Goal: Communication & Community: Answer question/provide support

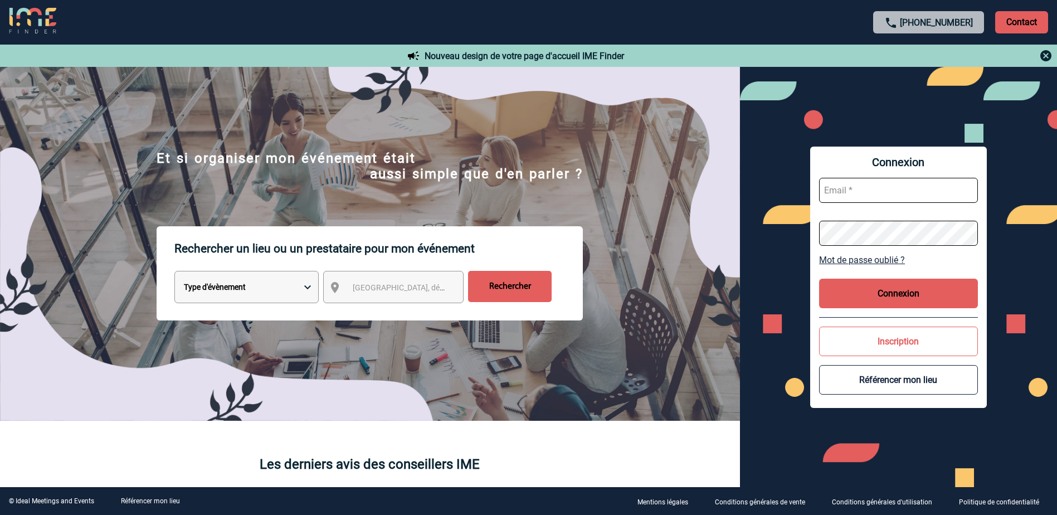
click at [885, 190] on input "text" at bounding box center [898, 190] width 159 height 25
paste input "LaurenceLucieFrancoise.Boucher@pfizer.com"
type input "LaurenceLucieFrancoise.Boucher@pfizer.com"
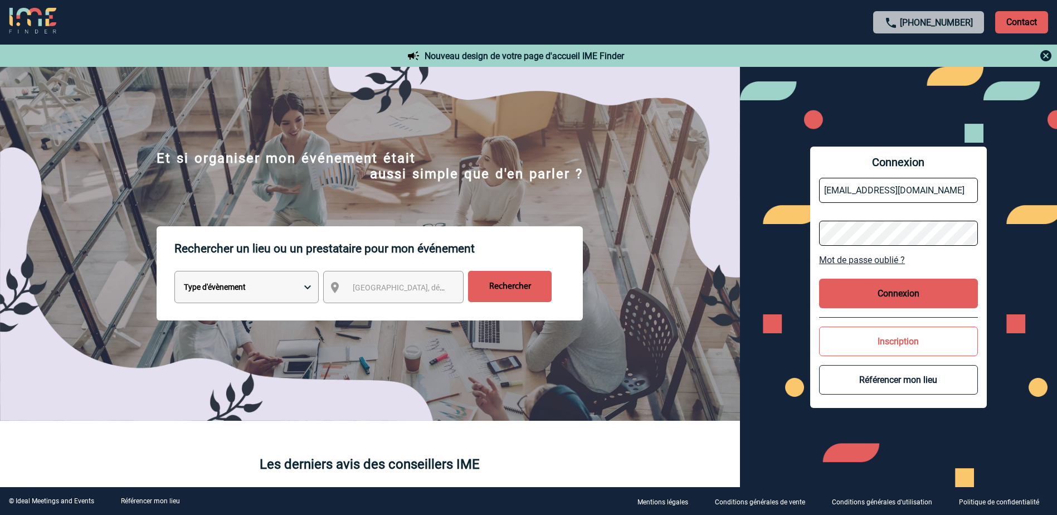
click at [868, 294] on button "Connexion" at bounding box center [898, 294] width 159 height 30
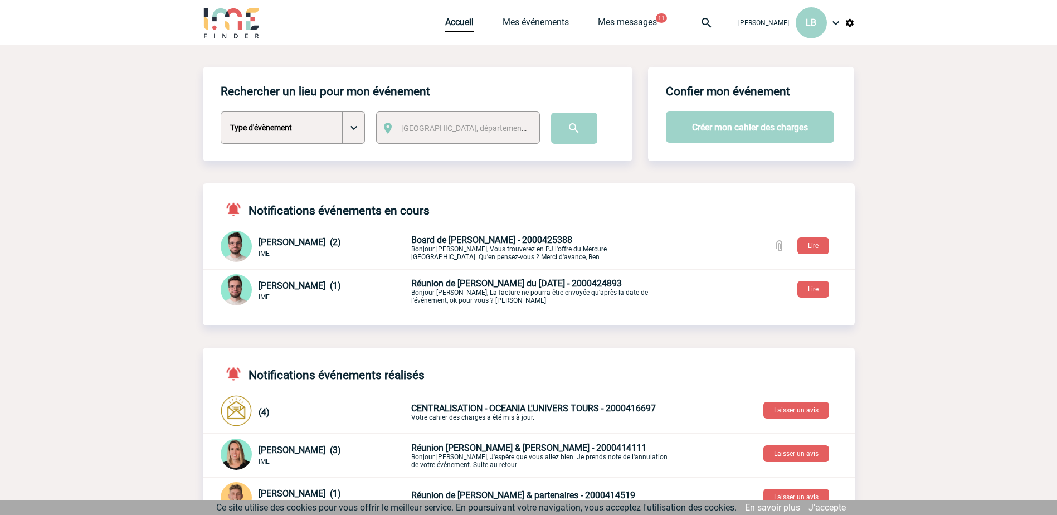
click at [356, 125] on select "Type d'évènement Séminaire avec nuitée Séminaire sans nuitée Repas de groupe Te…" at bounding box center [293, 127] width 144 height 32
select select "2"
click at [221, 112] on select "Type d'évènement Séminaire avec nuitée Séminaire sans nuitée Repas de groupe Te…" at bounding box center [293, 127] width 144 height 32
click at [461, 128] on span "[GEOGRAPHIC_DATA], département, région..." at bounding box center [478, 128] width 155 height 9
type input "paris 12"
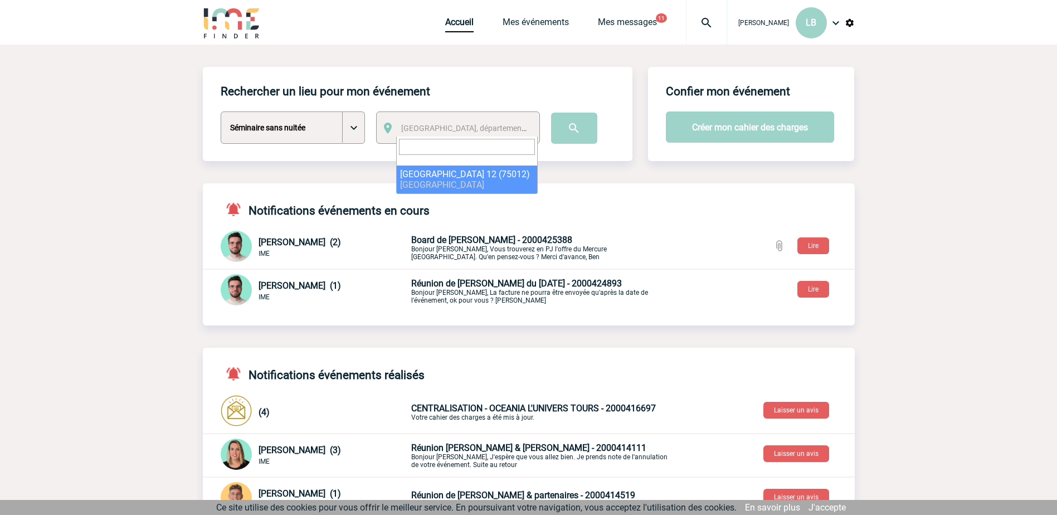
select select "15"
click at [590, 128] on input "image" at bounding box center [574, 128] width 46 height 31
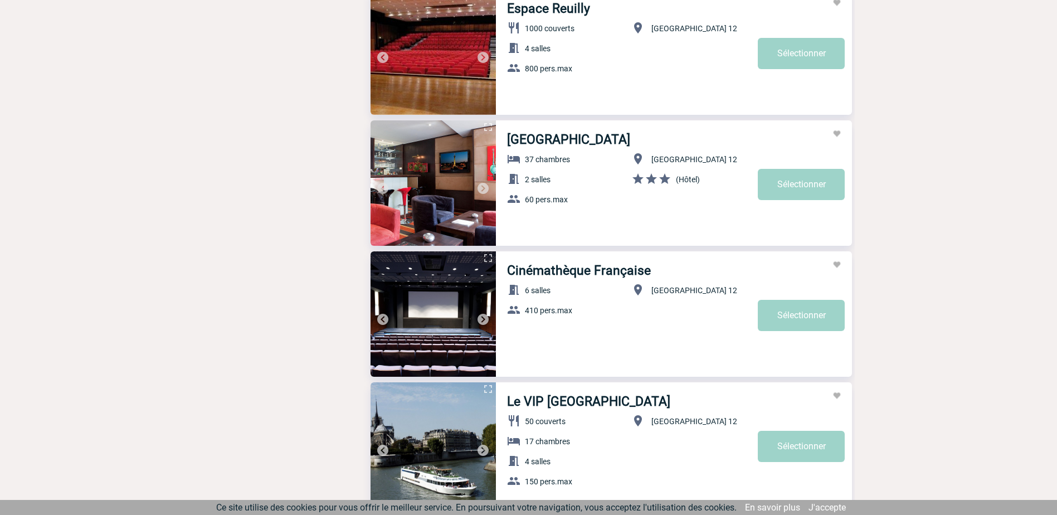
scroll to position [3227, 0]
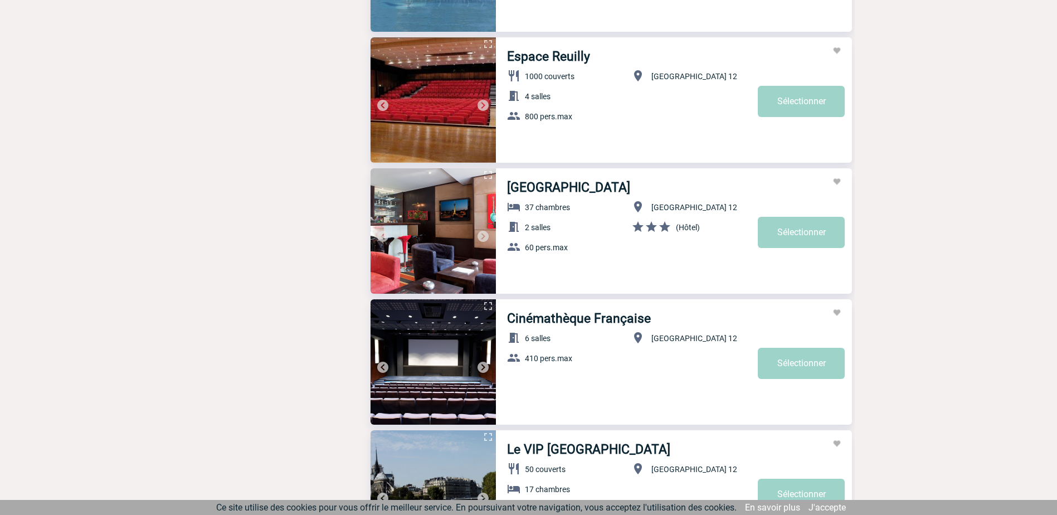
click at [463, 228] on img at bounding box center [432, 230] width 125 height 125
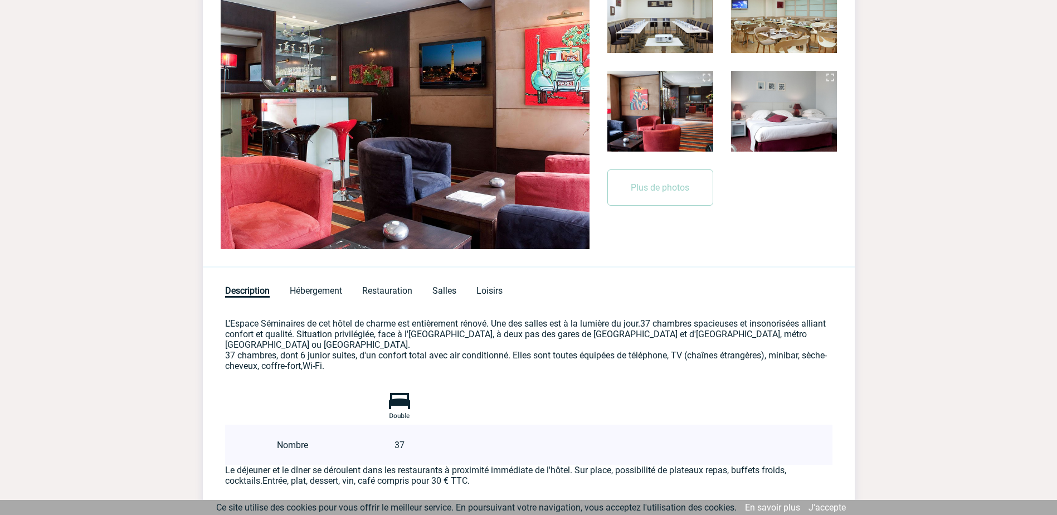
scroll to position [279, 0]
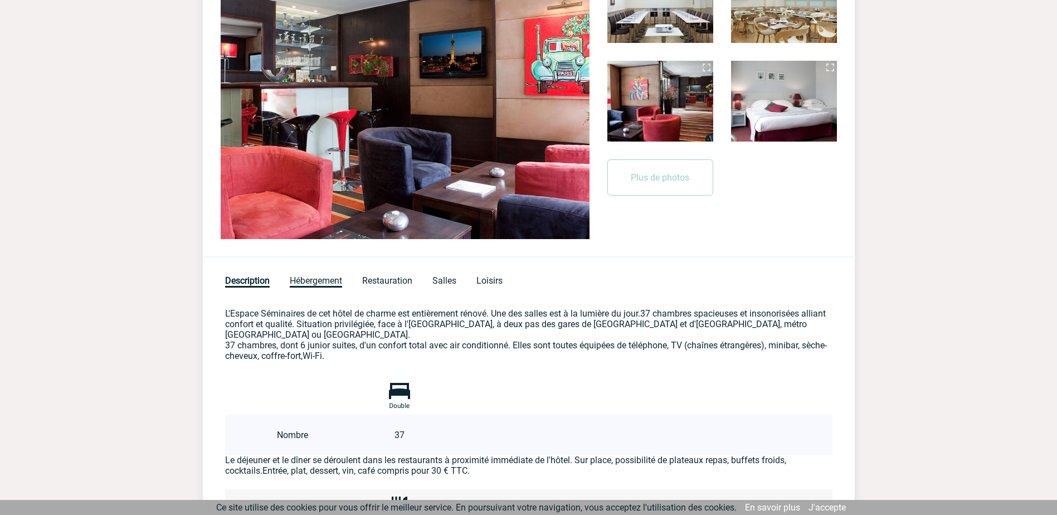
click at [310, 282] on span "Hébergement" at bounding box center [316, 281] width 52 height 12
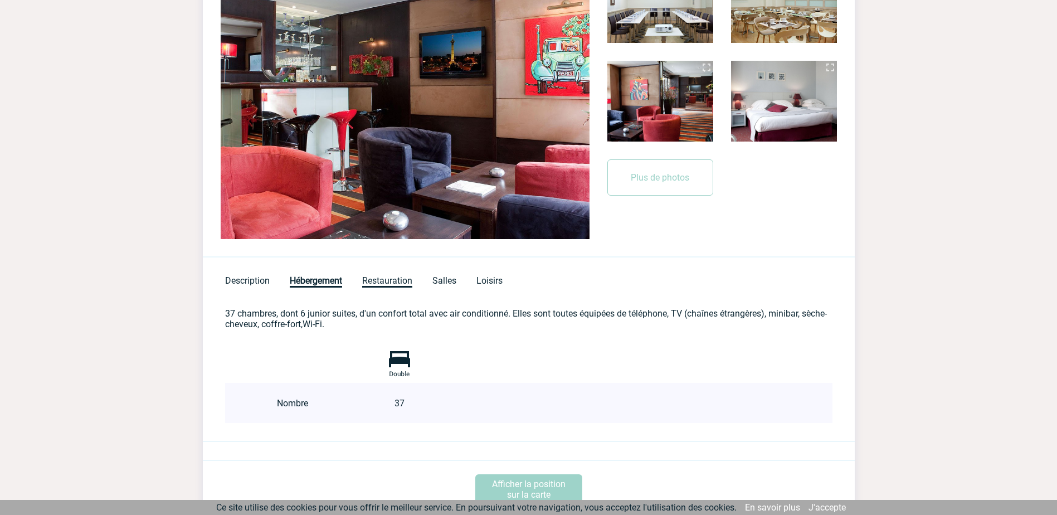
click at [401, 282] on span "Restauration" at bounding box center [387, 281] width 50 height 12
click at [453, 282] on span "Salles" at bounding box center [444, 281] width 24 height 12
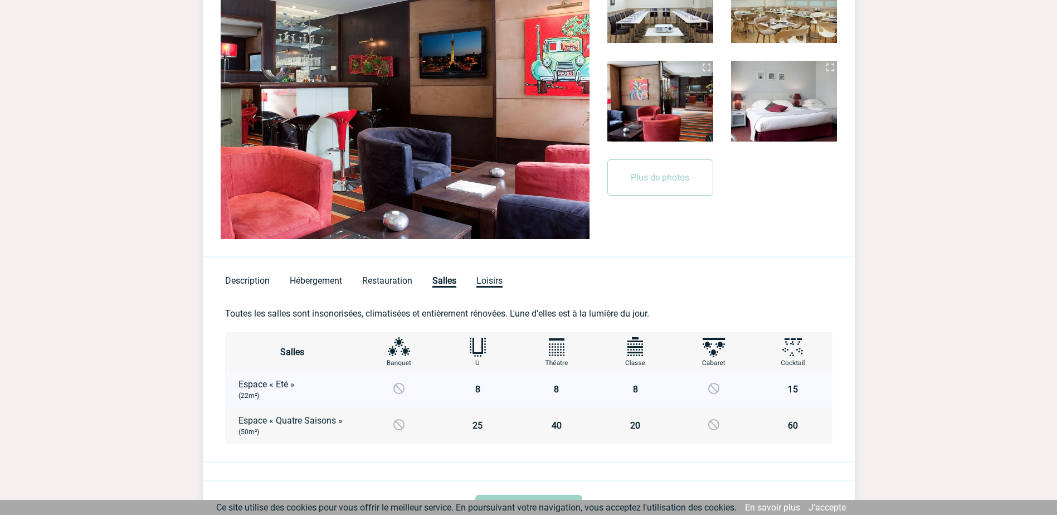
click at [495, 281] on span "Loisirs" at bounding box center [489, 281] width 26 height 12
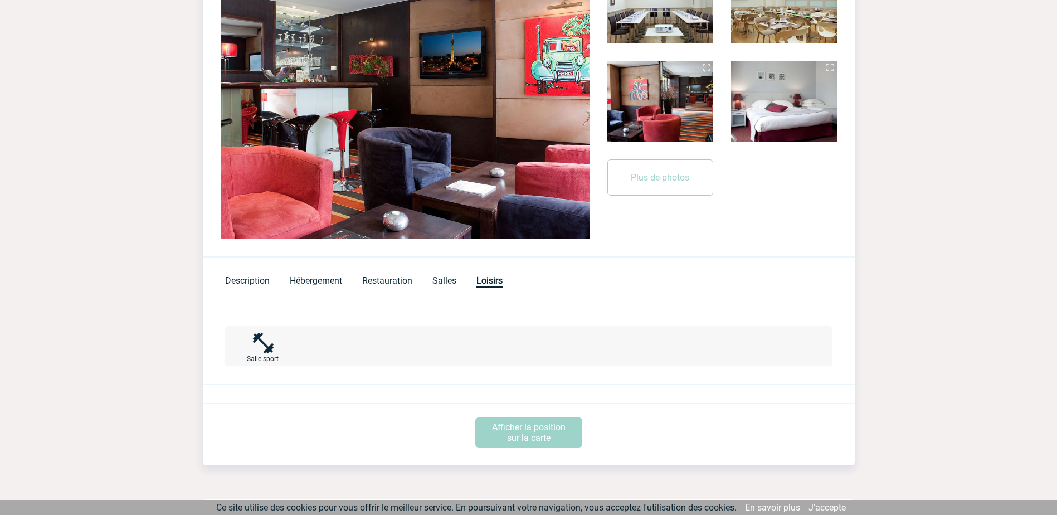
click at [226, 279] on span "Description" at bounding box center [247, 280] width 45 height 11
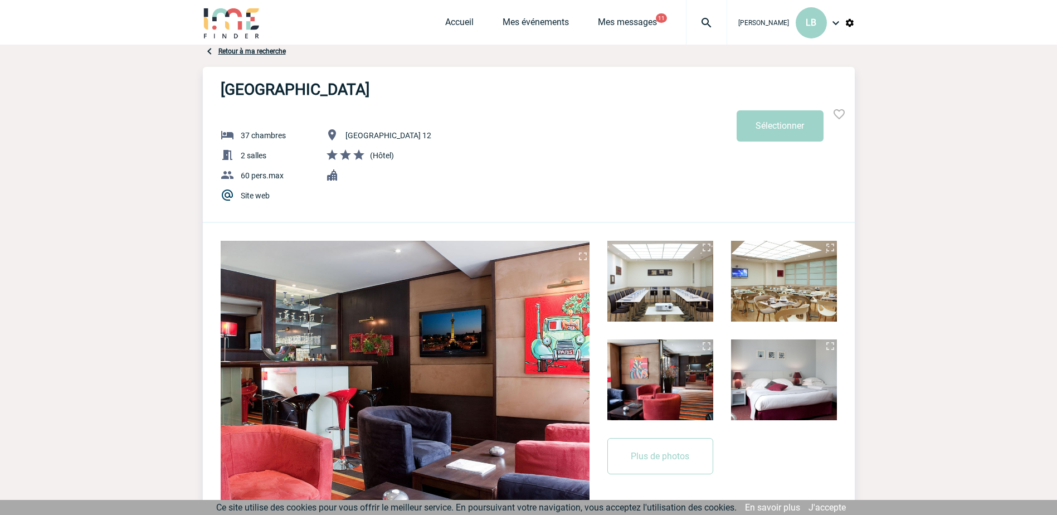
scroll to position [258, 0]
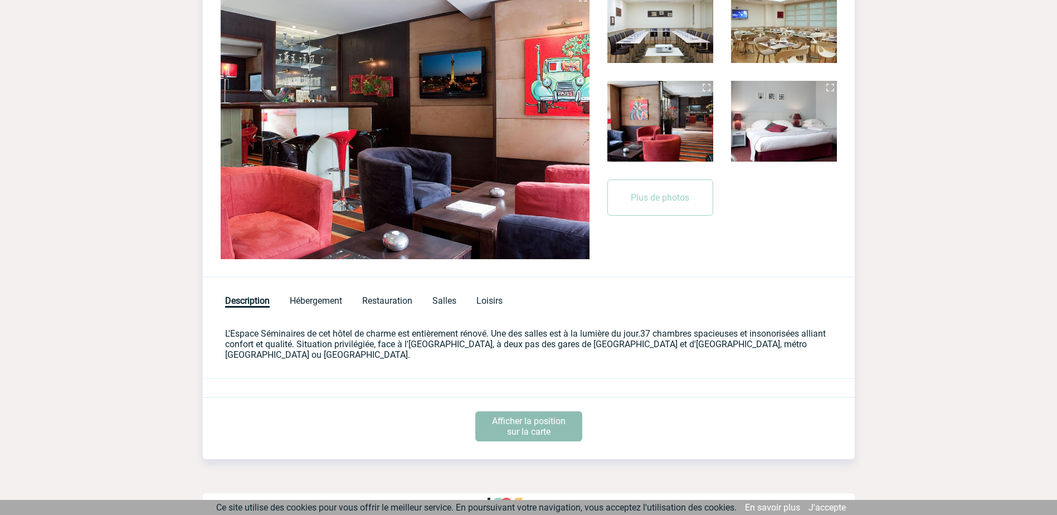
click at [536, 418] on p "Afficher la position sur la carte" at bounding box center [528, 426] width 107 height 30
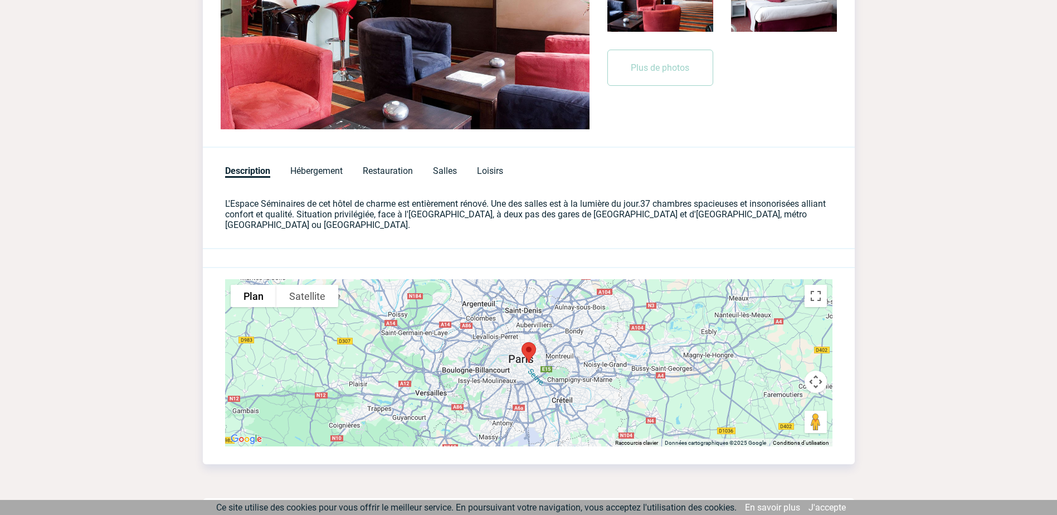
scroll to position [393, 0]
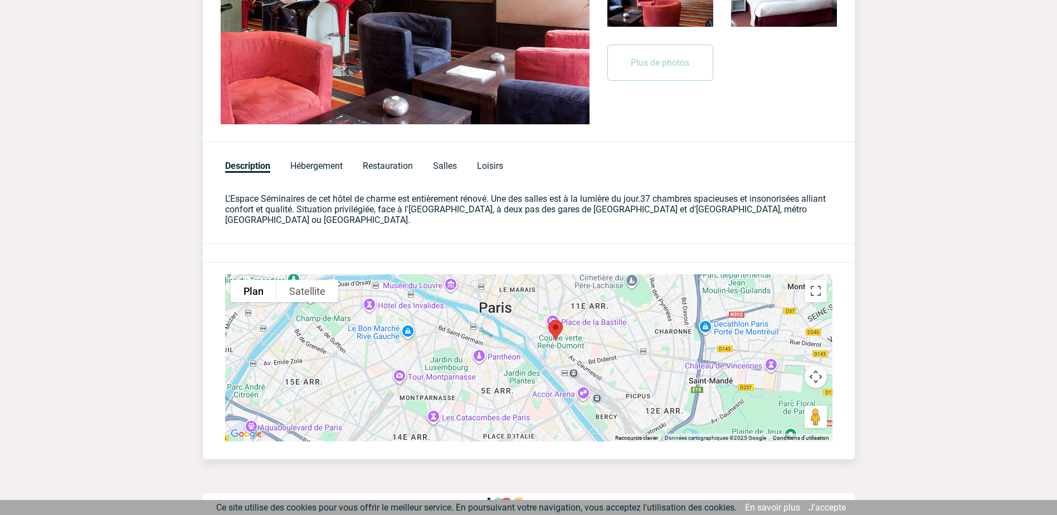
drag, startPoint x: 318, startPoint y: 342, endPoint x: 526, endPoint y: 343, distance: 208.4
click at [526, 343] on div at bounding box center [528, 357] width 607 height 167
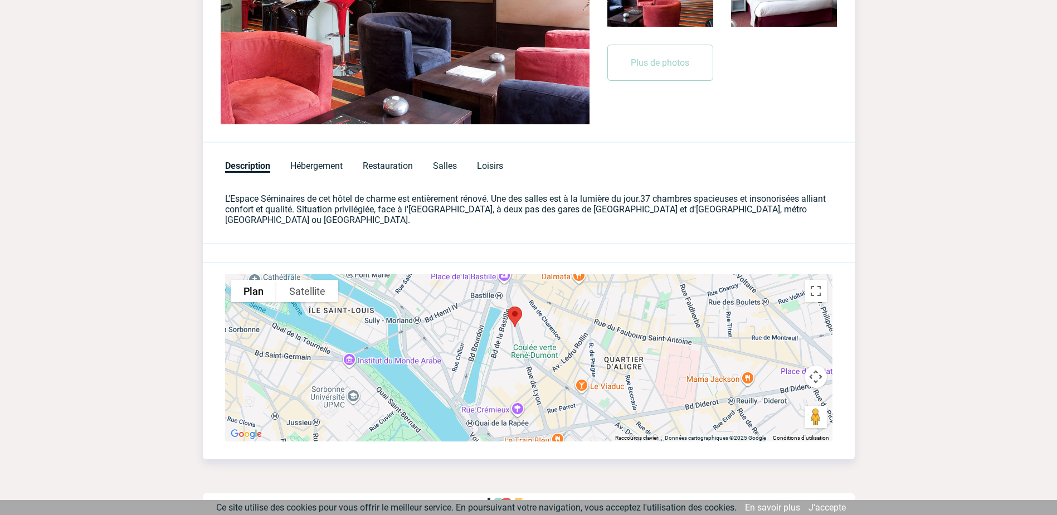
drag, startPoint x: 560, startPoint y: 310, endPoint x: 560, endPoint y: 374, distance: 64.1
click at [560, 374] on div at bounding box center [528, 357] width 607 height 167
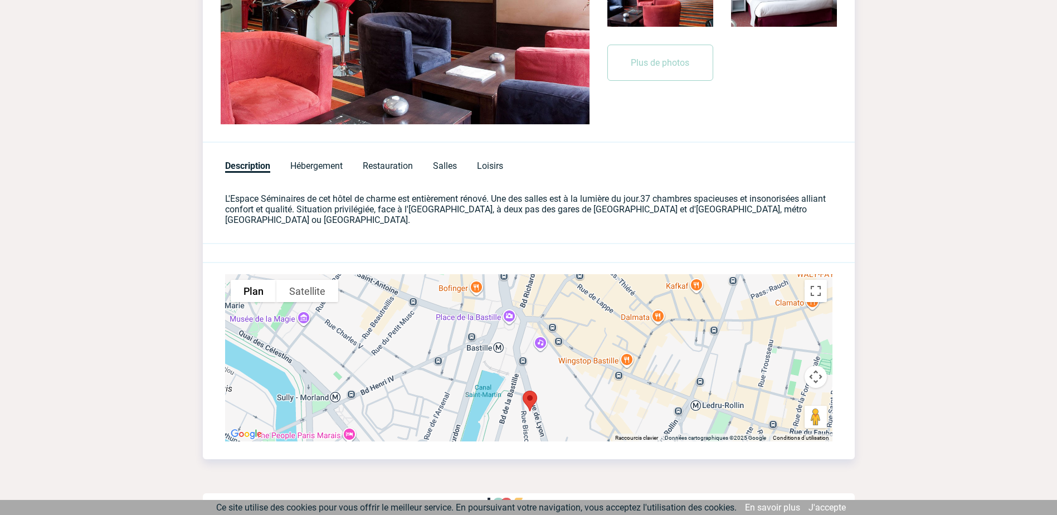
drag, startPoint x: 485, startPoint y: 290, endPoint x: 602, endPoint y: 414, distance: 170.2
click at [602, 414] on div at bounding box center [528, 357] width 607 height 167
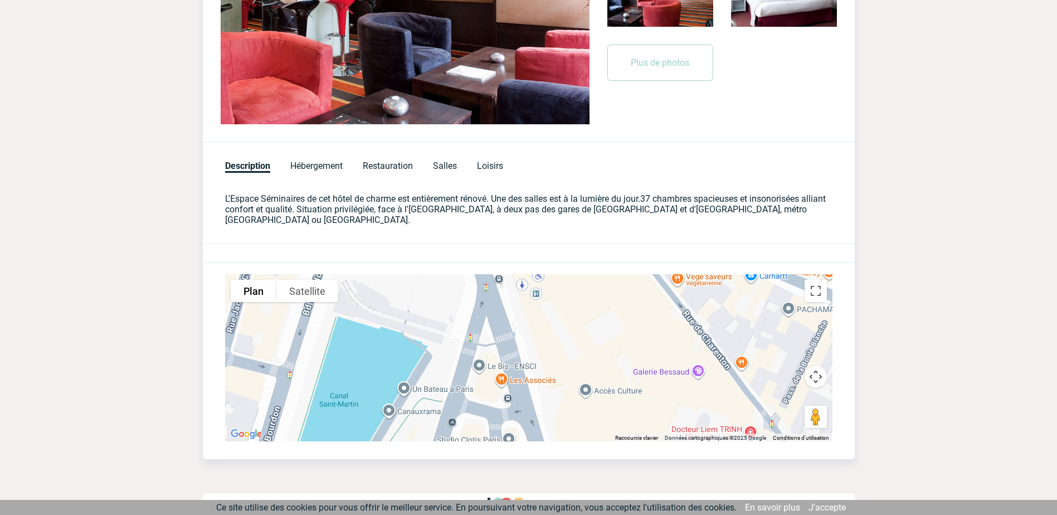
drag, startPoint x: 542, startPoint y: 385, endPoint x: 569, endPoint y: 287, distance: 101.1
click at [569, 287] on div at bounding box center [528, 357] width 607 height 167
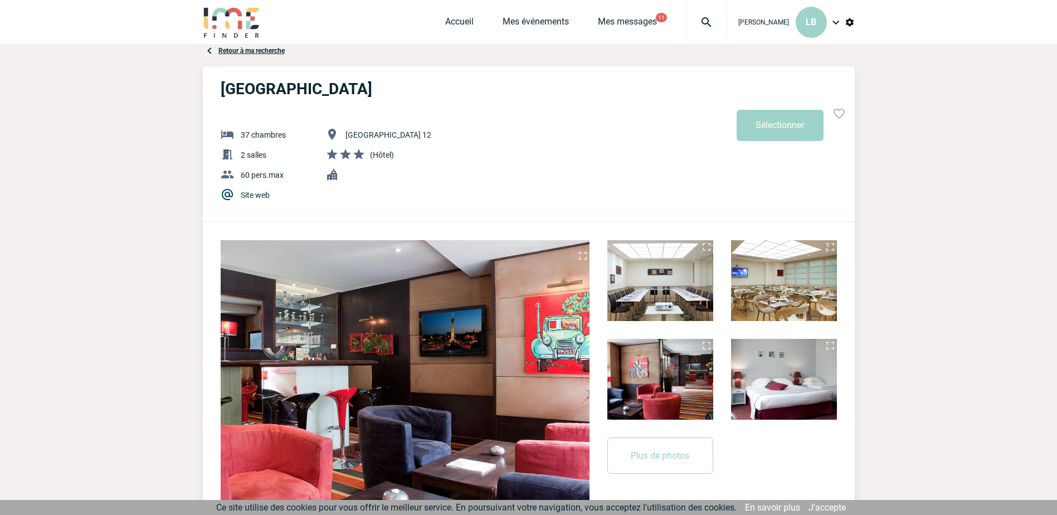
scroll to position [0, 0]
click at [609, 19] on link "Mes messages" at bounding box center [627, 25] width 59 height 16
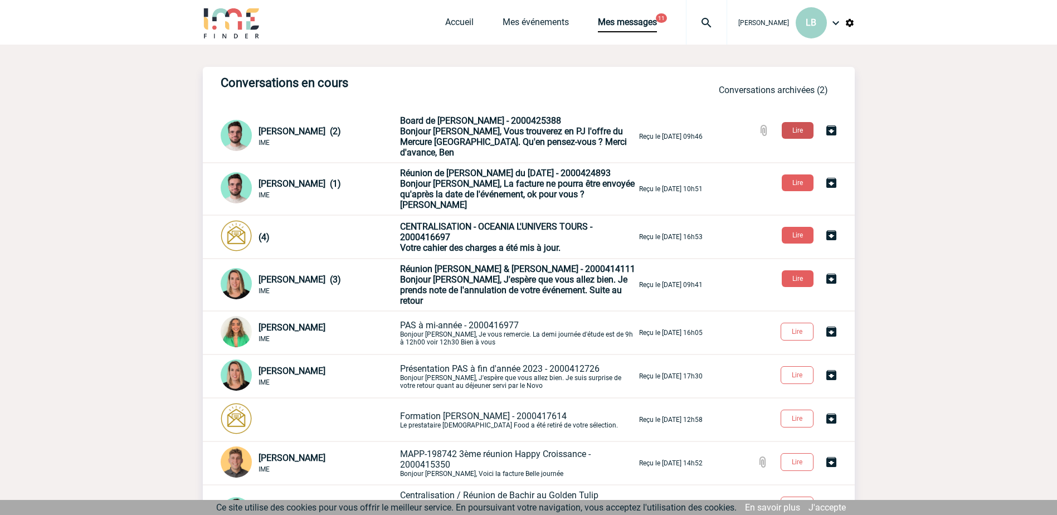
click at [793, 130] on button "Lire" at bounding box center [798, 130] width 32 height 17
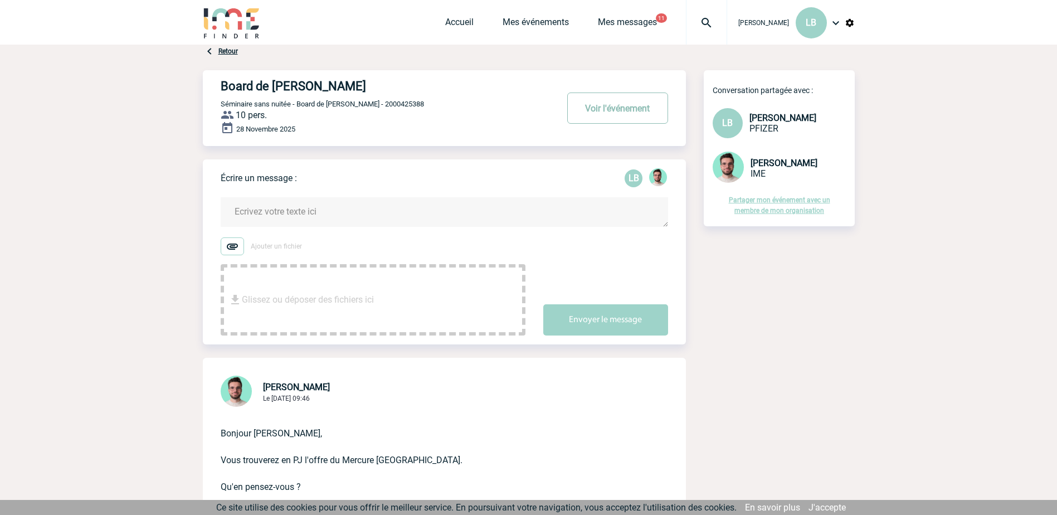
click at [628, 107] on button "Voir l'événement" at bounding box center [617, 107] width 101 height 31
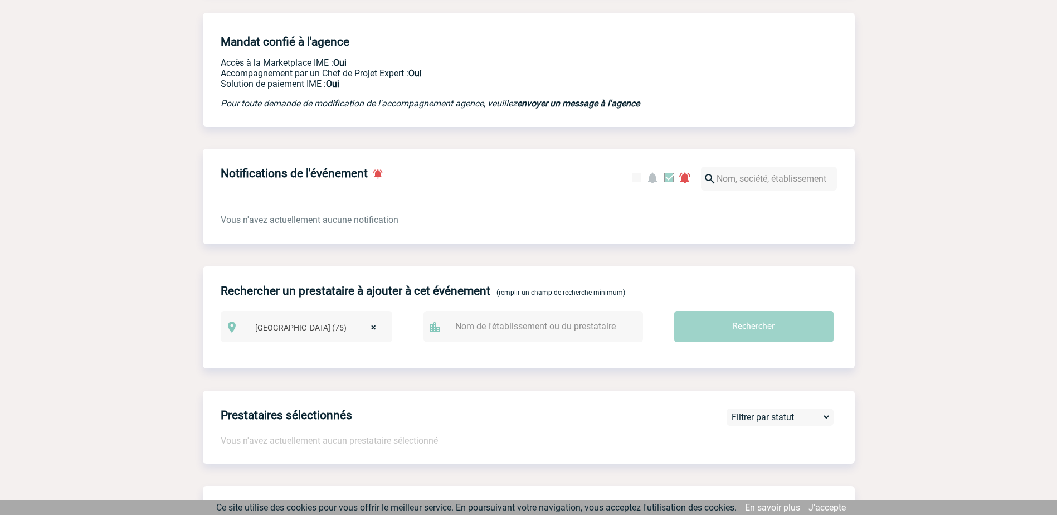
scroll to position [279, 0]
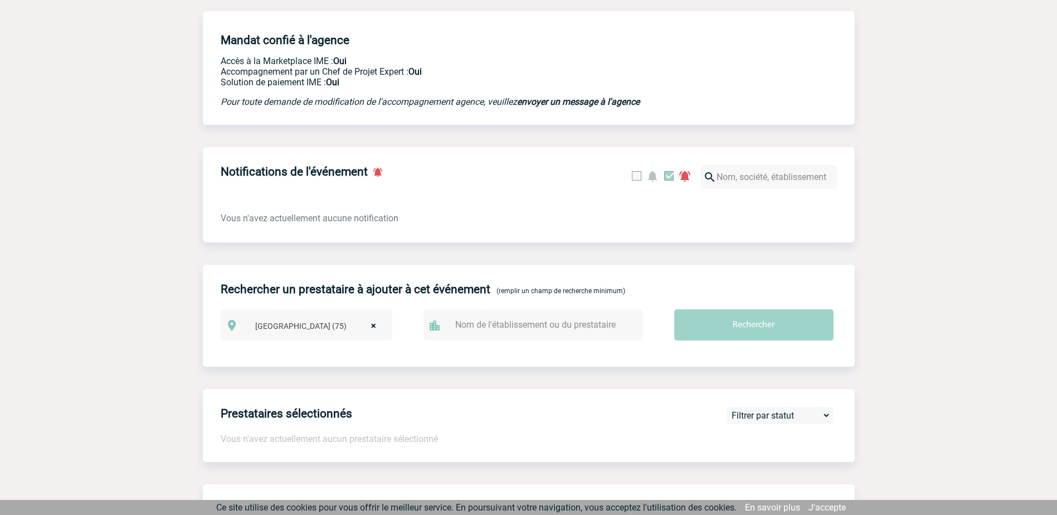
click at [456, 325] on input "text" at bounding box center [538, 324] width 173 height 16
type input "hotel [GEOGRAPHIC_DATA]"
click at [750, 330] on input "Rechercher" at bounding box center [753, 324] width 159 height 31
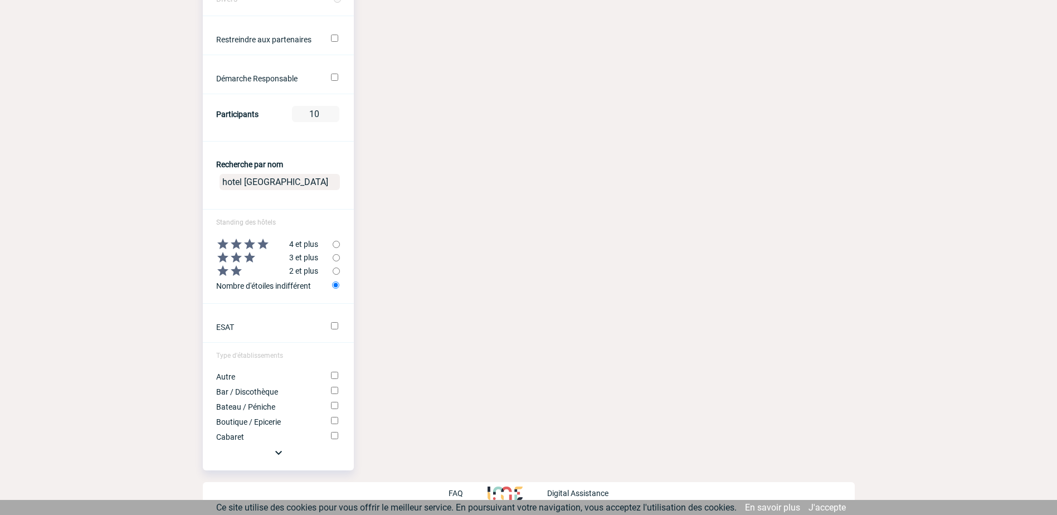
scroll to position [350, 0]
drag, startPoint x: 244, startPoint y: 183, endPoint x: 25, endPoint y: 206, distance: 220.7
click at [25, 206] on body "Laurence BOUCHER LB Accueil Mes événements" at bounding box center [528, 83] width 1057 height 863
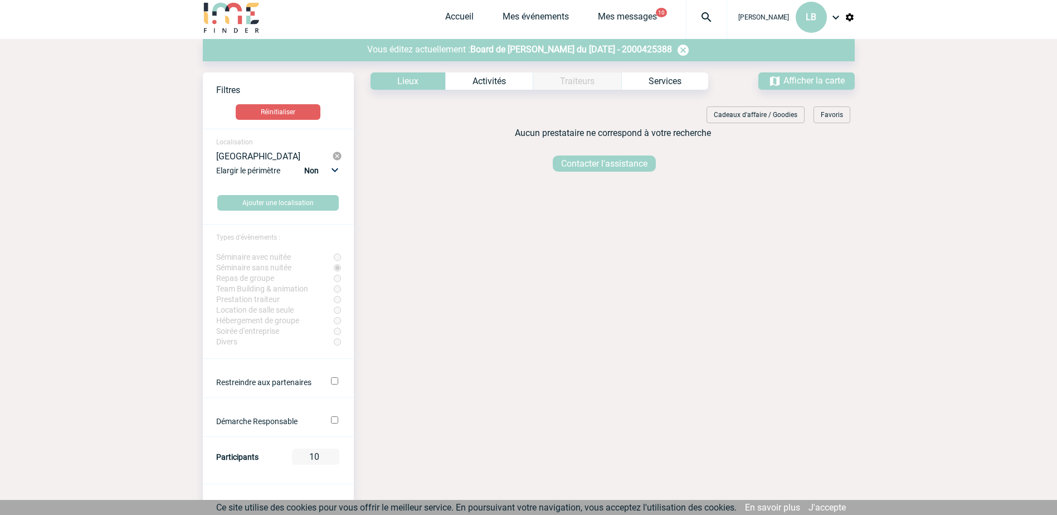
scroll to position [0, 0]
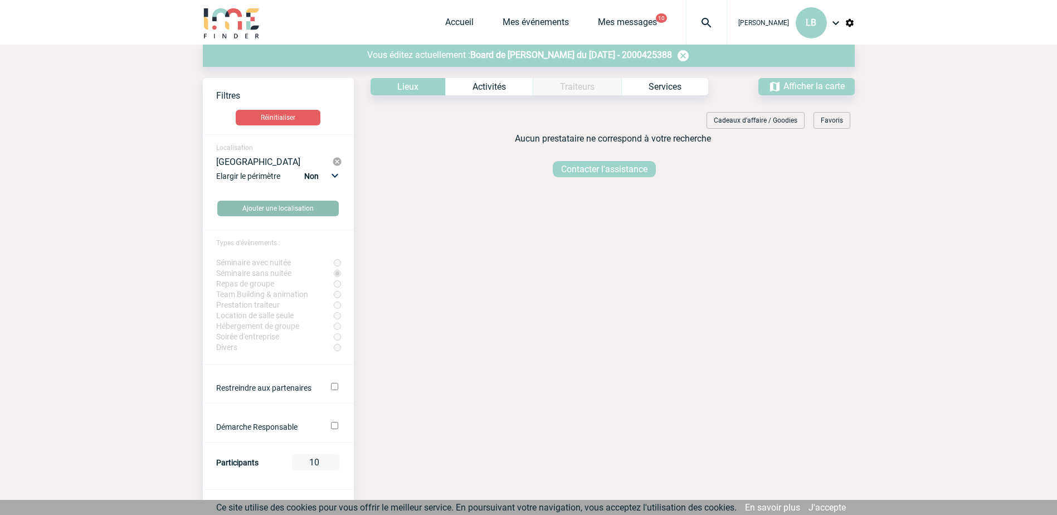
type input "paris bastille"
click at [284, 211] on button "Ajouter une localisation" at bounding box center [277, 209] width 121 height 16
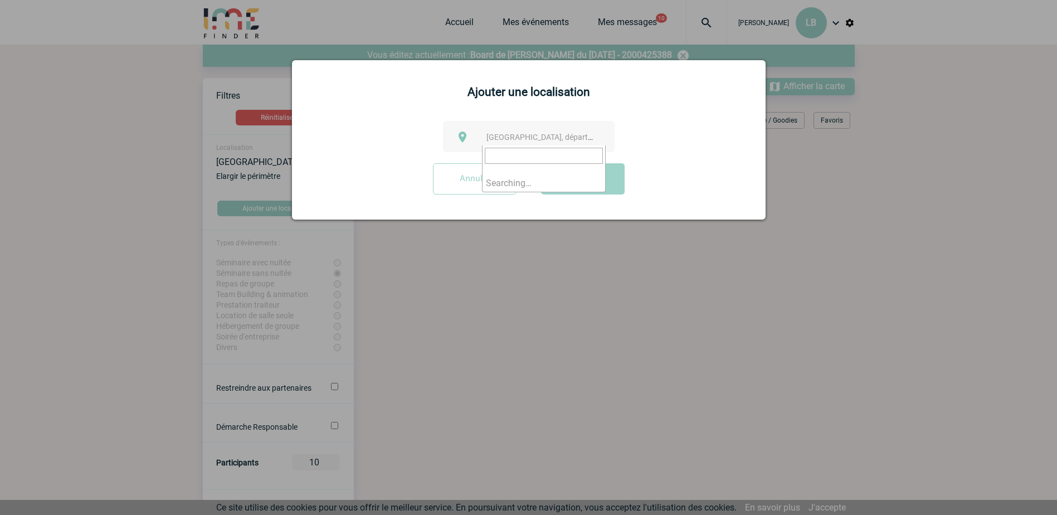
click at [568, 133] on span "Ville, département, région..." at bounding box center [563, 137] width 155 height 9
type input "paris 12"
select select "15"
click at [579, 180] on button "Valider" at bounding box center [583, 178] width 84 height 31
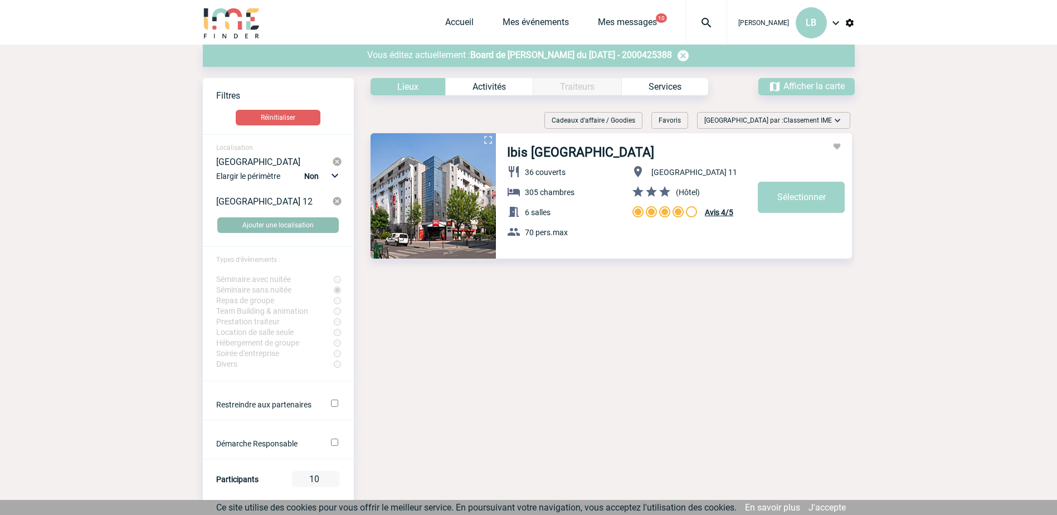
click at [295, 223] on button "Ajouter une localisation" at bounding box center [277, 225] width 121 height 16
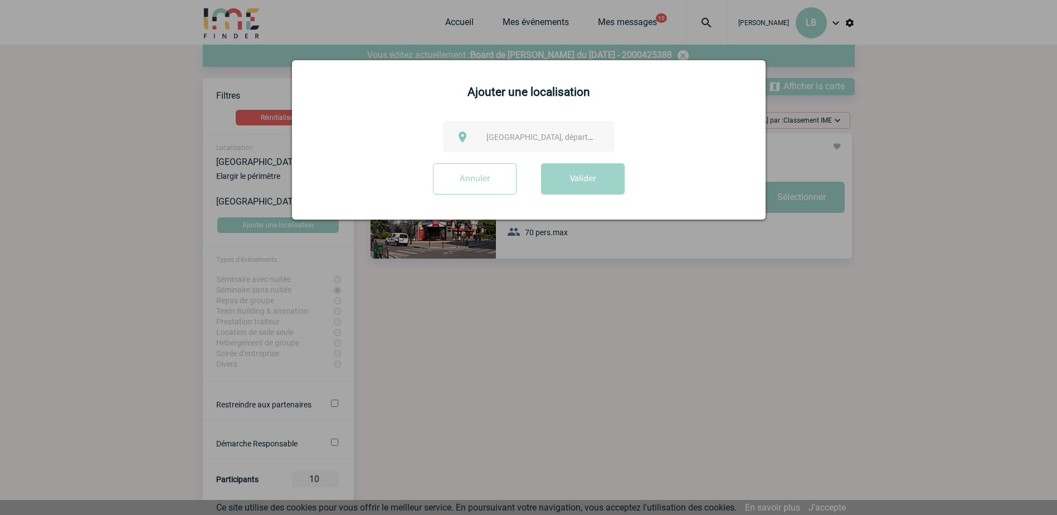
click at [521, 129] on span "Ville, département, région..." at bounding box center [544, 137] width 124 height 16
click at [505, 156] on input "paris11" at bounding box center [544, 156] width 118 height 16
type input "paris 11"
select select "14"
click at [592, 186] on button "Valider" at bounding box center [583, 178] width 84 height 31
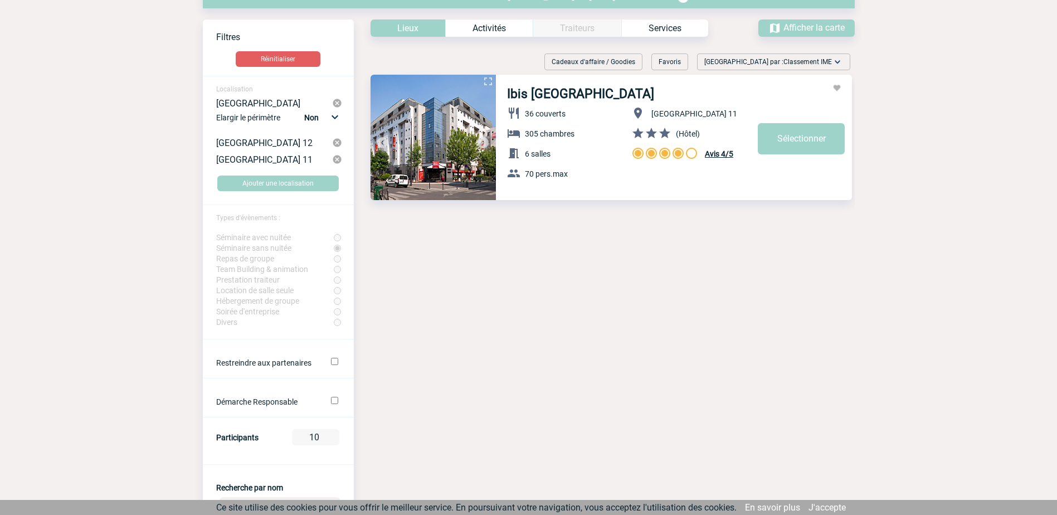
scroll to position [111, 0]
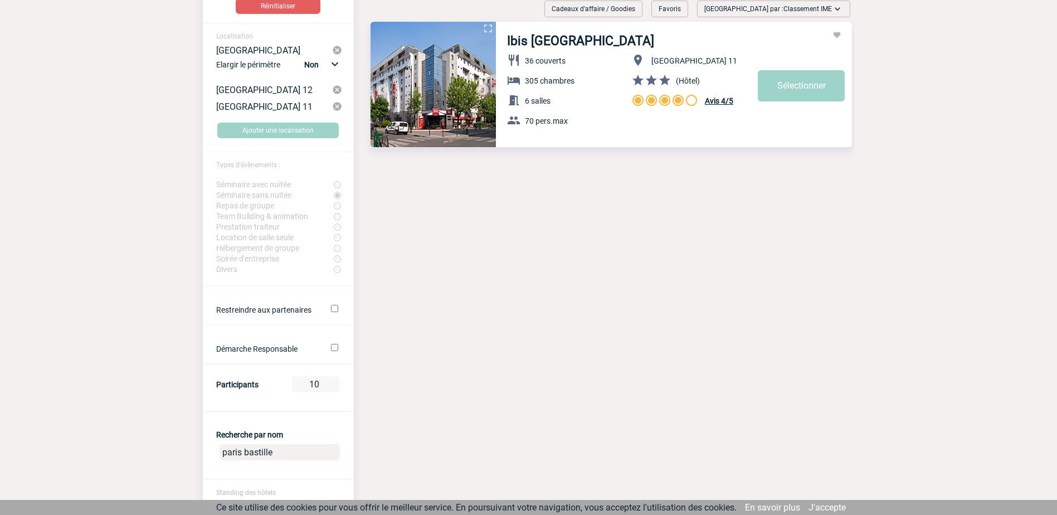
drag, startPoint x: 245, startPoint y: 453, endPoint x: 203, endPoint y: 456, distance: 42.5
click at [203, 456] on center "paris bastille" at bounding box center [278, 454] width 151 height 29
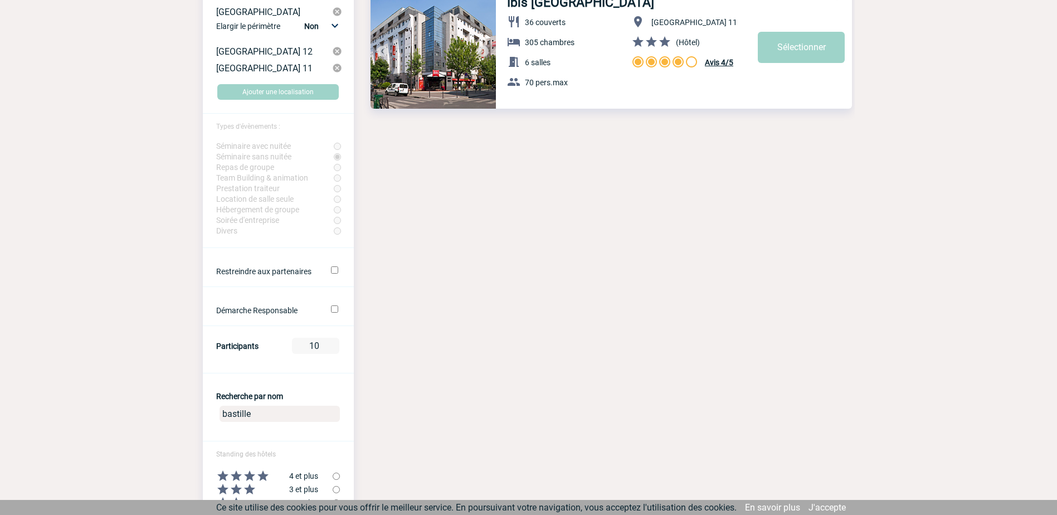
scroll to position [0, 0]
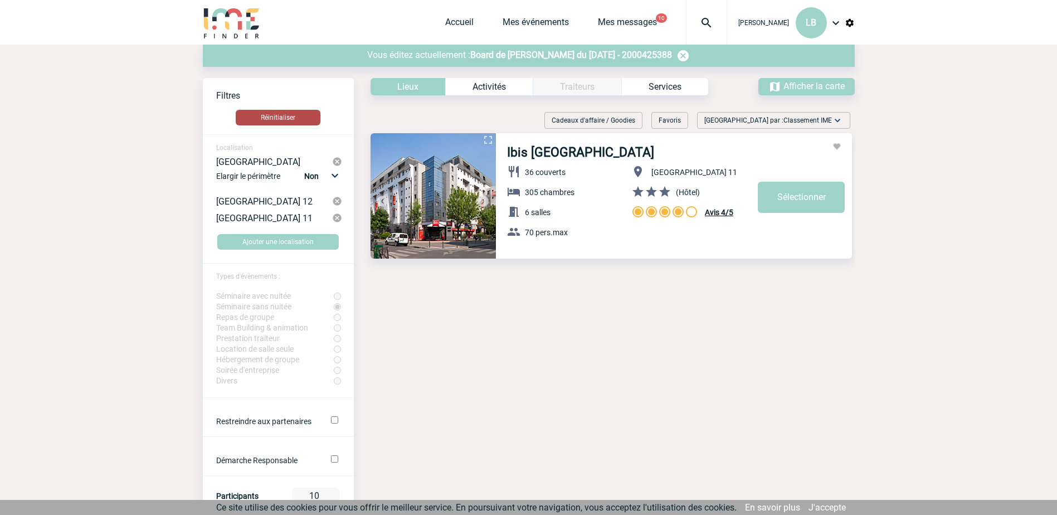
type input "bastille"
click at [285, 114] on button "Réinitialiser" at bounding box center [278, 118] width 85 height 16
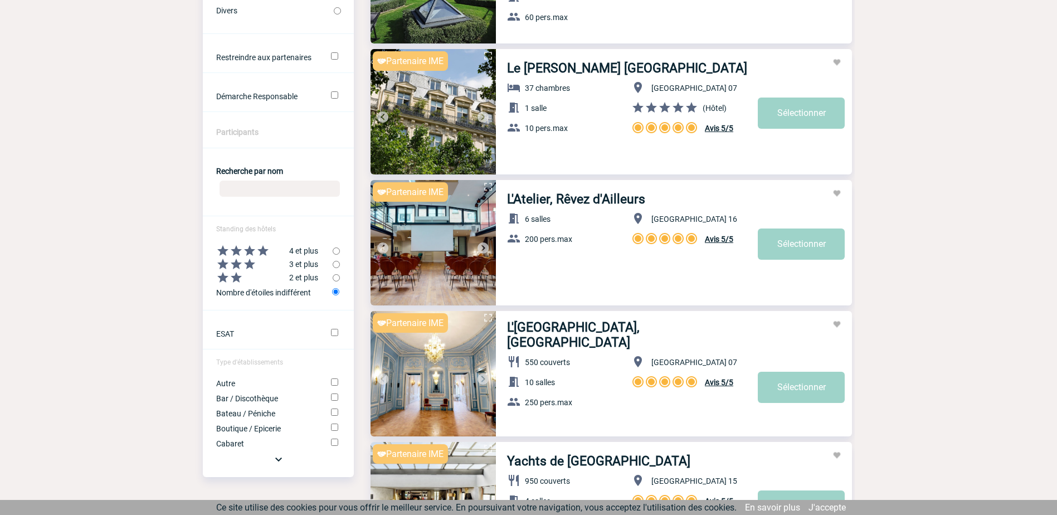
scroll to position [334, 0]
click at [262, 186] on input "Recherche par nom" at bounding box center [279, 189] width 120 height 16
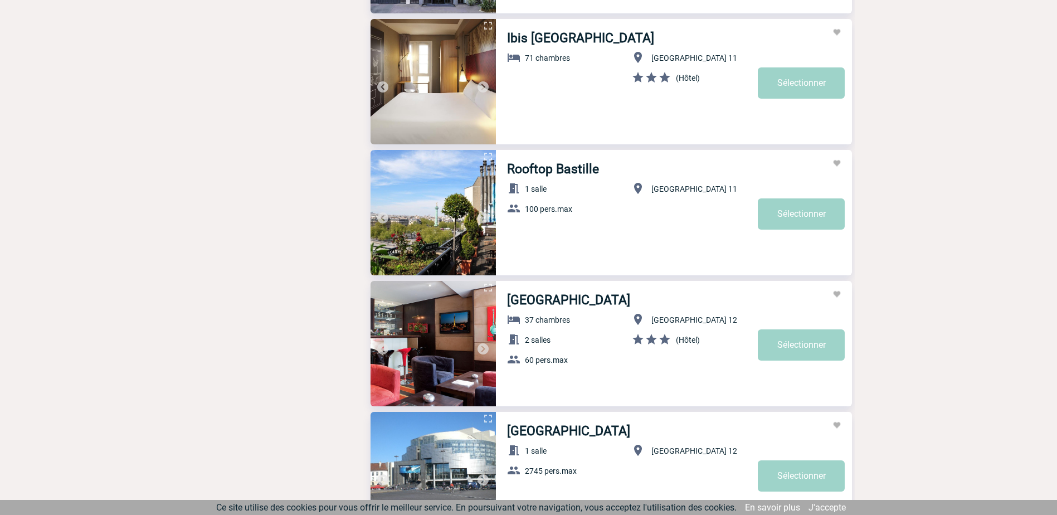
scroll to position [1504, 0]
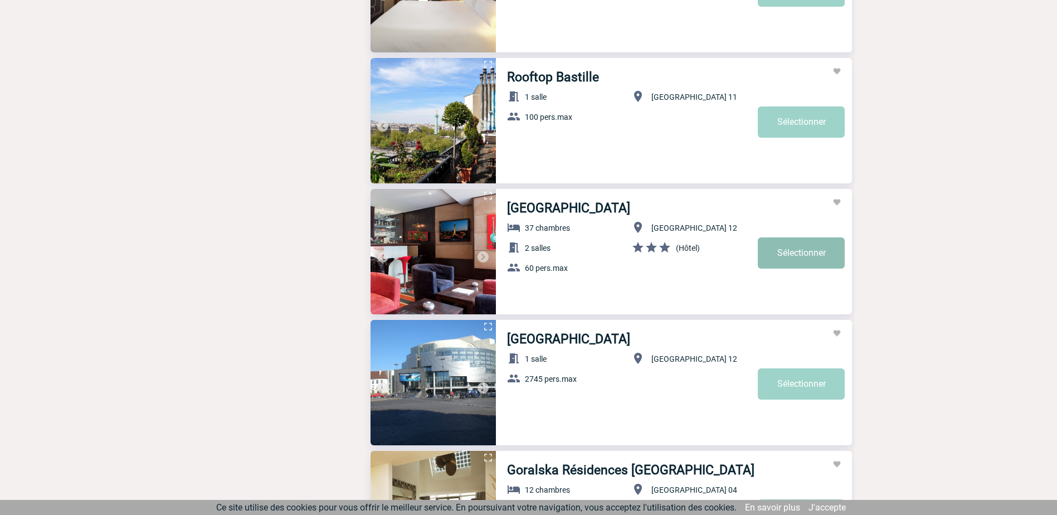
type input "bastille"
click at [821, 256] on link "Sélectionner" at bounding box center [801, 252] width 87 height 31
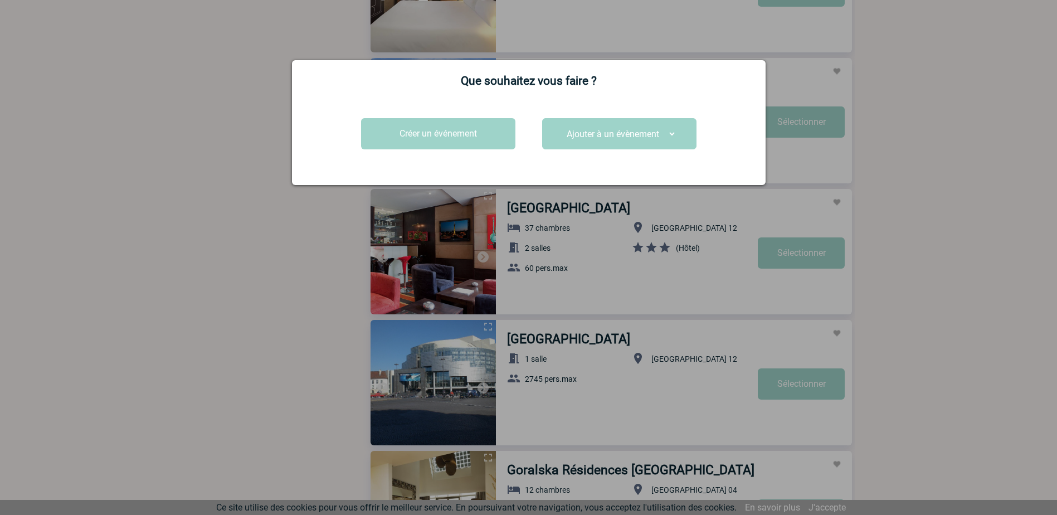
click at [596, 136] on select "Ajouter à un évènement Réunion de Gaëtan du 24 novembre 2025 Board de Gaëlle" at bounding box center [619, 133] width 115 height 17
select select "24889"
click at [562, 125] on select "Ajouter à un évènement Réunion de Gaëtan du 24 novembre 2025 Board de Gaëlle" at bounding box center [619, 133] width 115 height 17
select select
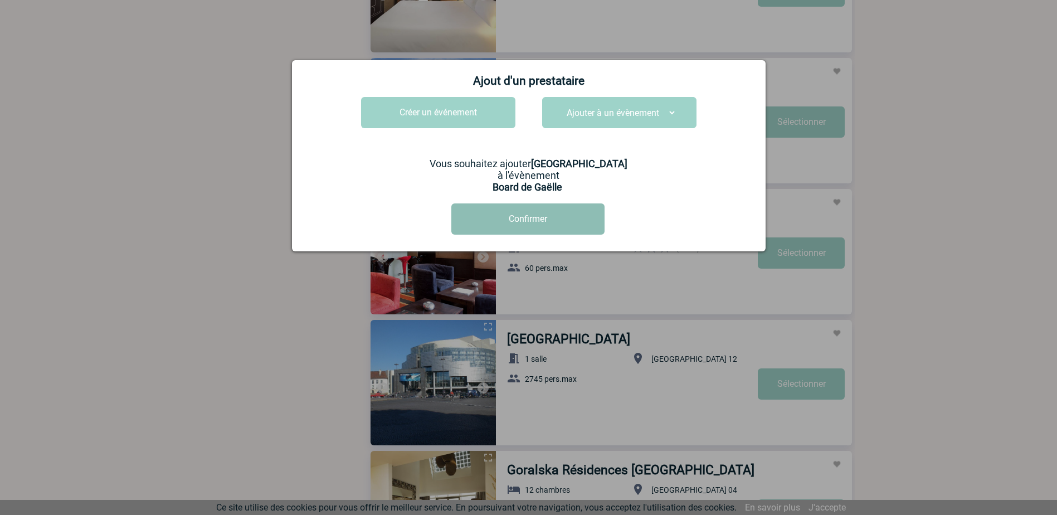
click at [519, 226] on button "Confirmer" at bounding box center [527, 218] width 153 height 31
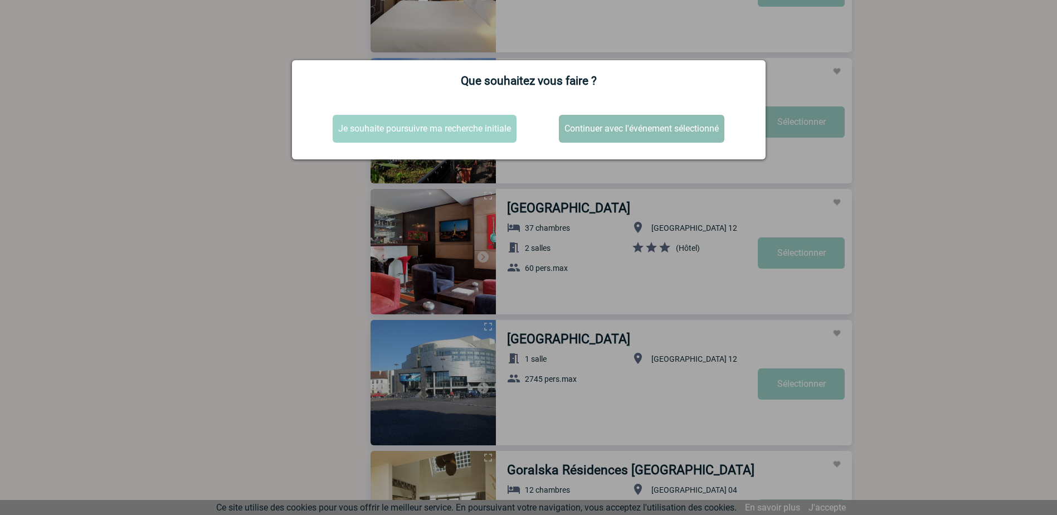
click at [689, 132] on button "Continuer avec l'événement sélectionné" at bounding box center [641, 129] width 165 height 28
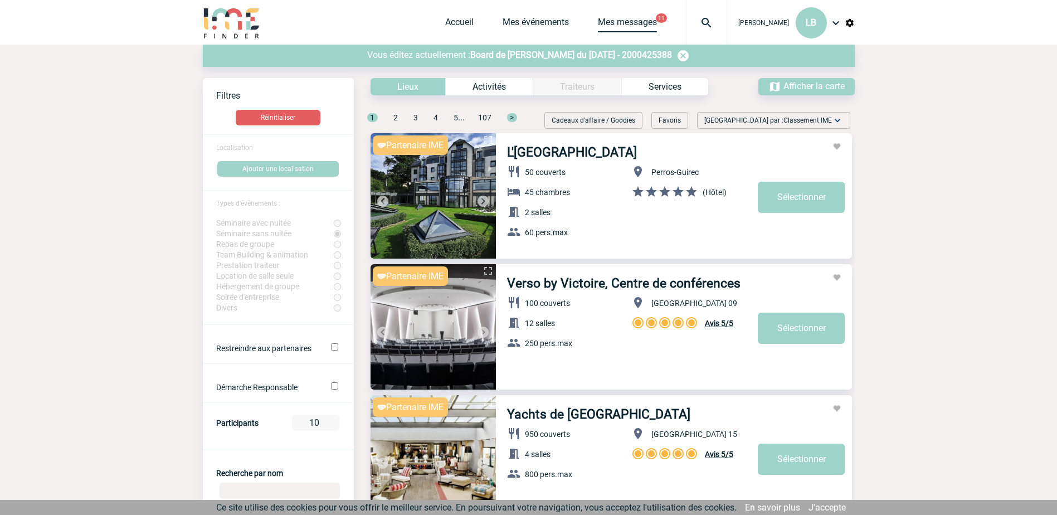
click at [627, 26] on link "Mes messages" at bounding box center [627, 25] width 59 height 16
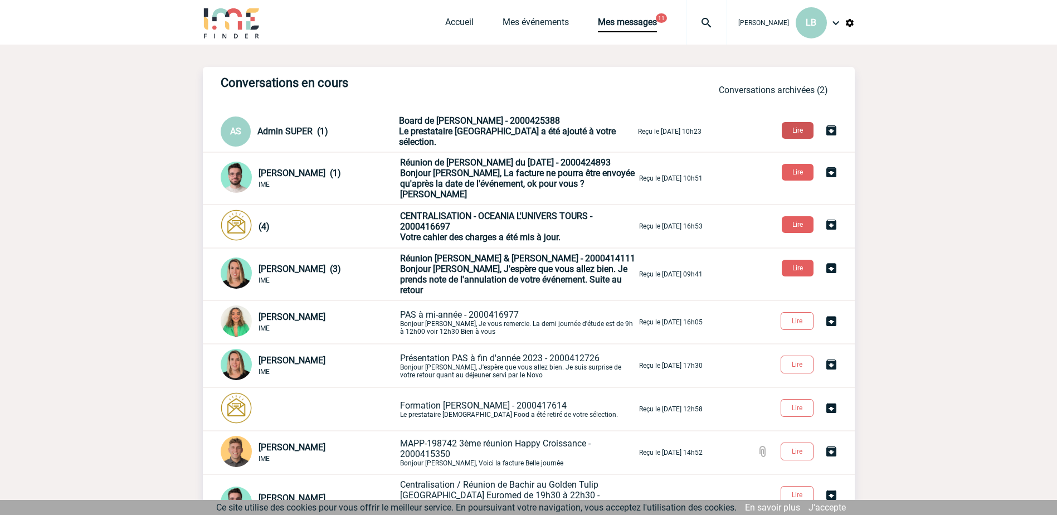
click at [806, 135] on button "Lire" at bounding box center [798, 130] width 32 height 17
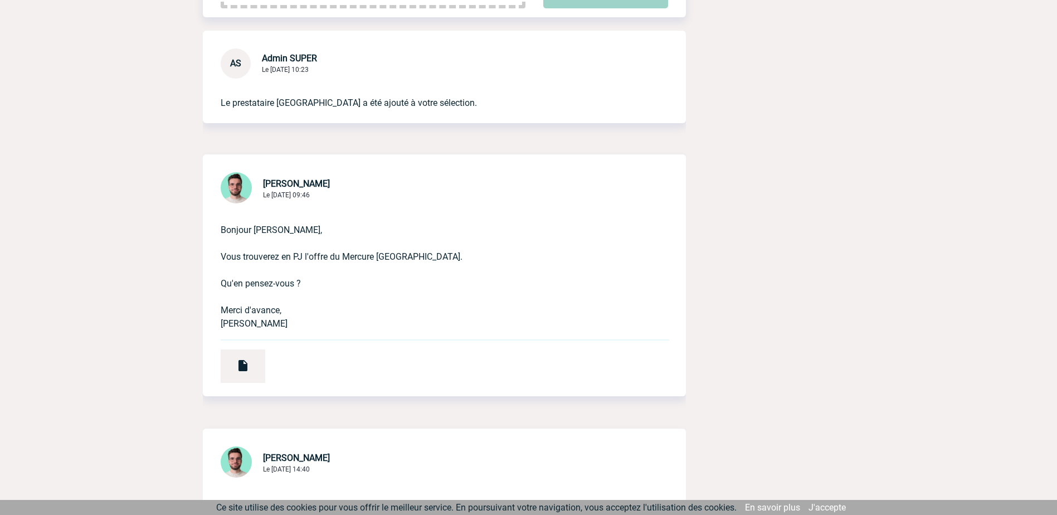
scroll to position [390, 0]
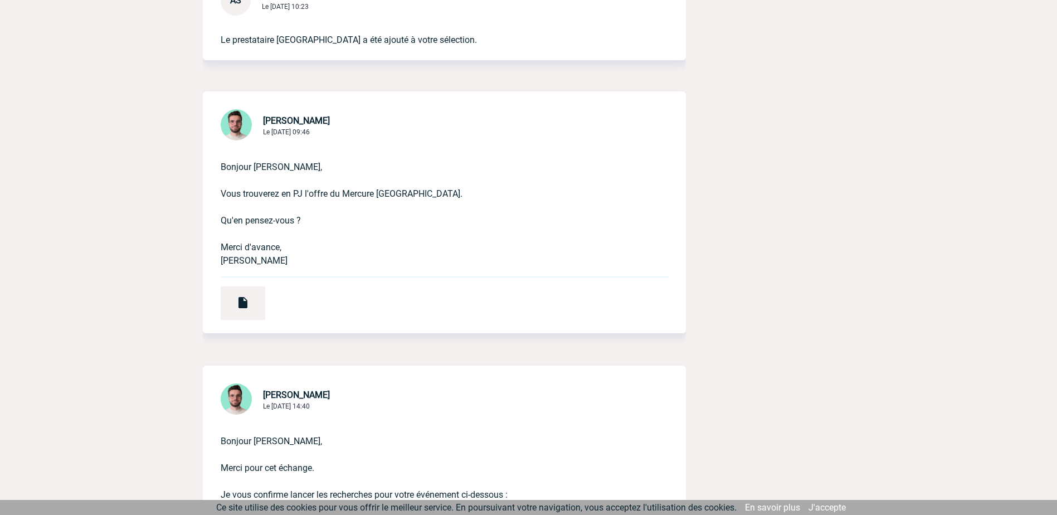
click at [453, 237] on p "Bonjour [PERSON_NAME], Vous trouverez en PJ l'offre du Mercure [GEOGRAPHIC_DATA…" at bounding box center [429, 205] width 416 height 125
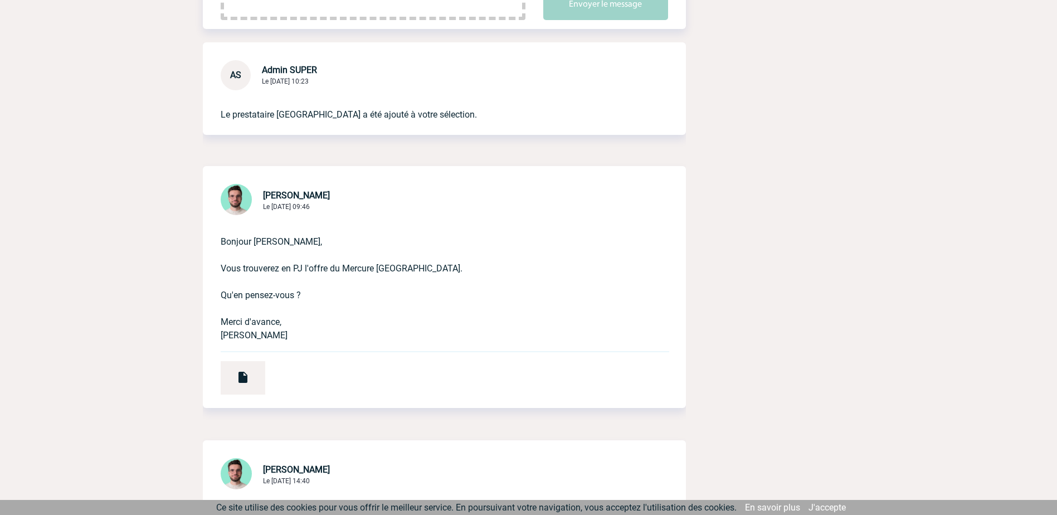
scroll to position [0, 0]
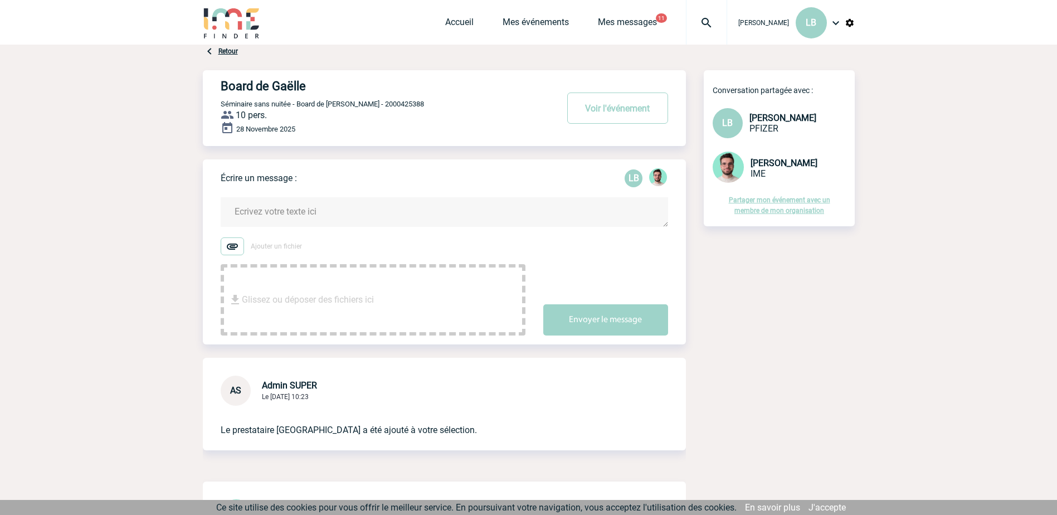
click at [256, 210] on textarea at bounding box center [444, 212] width 447 height 30
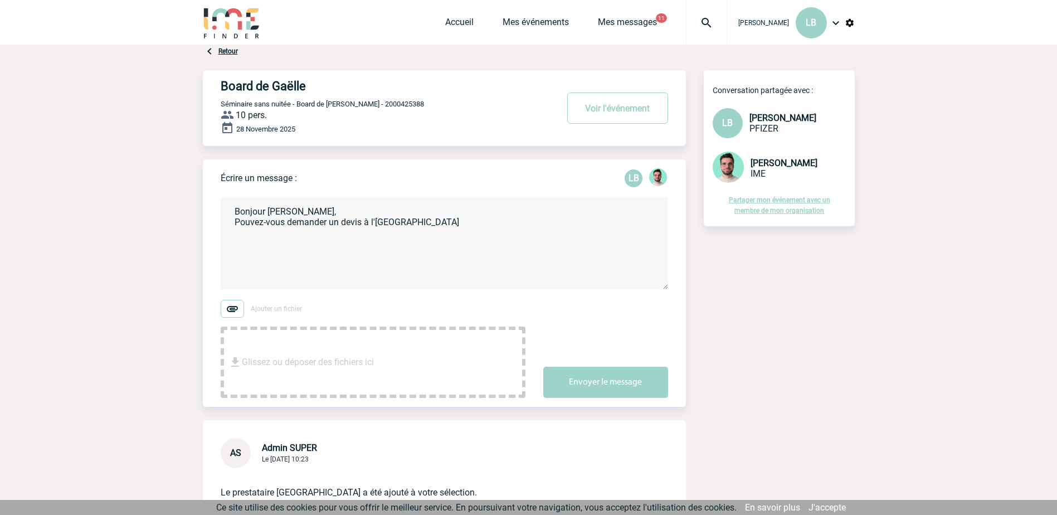
click at [380, 207] on textarea "Bonjour [PERSON_NAME], Pouvez-vous demander un devis à l'[GEOGRAPHIC_DATA]" at bounding box center [444, 243] width 447 height 92
click at [365, 232] on textarea "Bonjour [PERSON_NAME], [PERSON_NAME] pour le devis du Mercure à 110 €/personne …" at bounding box center [444, 243] width 447 height 92
click at [386, 234] on textarea "Bonjour [PERSON_NAME], [PERSON_NAME] pour le devis du Mercure à 110 €/personne …" at bounding box center [444, 243] width 447 height 92
click at [500, 229] on textarea "Bonjour Benjamin, Merci pour le devis du Mercure à 110 €/personne Pouvez-vous d…" at bounding box center [444, 243] width 447 height 92
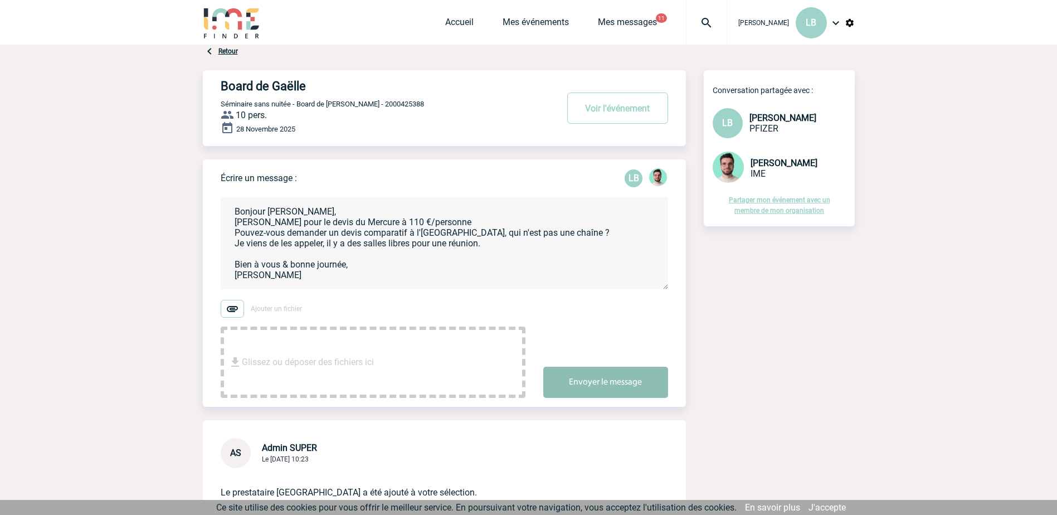
type textarea "Bonjour Benjamin, Merci pour le devis du Mercure à 110 €/personne Pouvez-vous d…"
click at [607, 378] on button "Envoyer le message" at bounding box center [605, 382] width 125 height 31
